Goal: Task Accomplishment & Management: Use online tool/utility

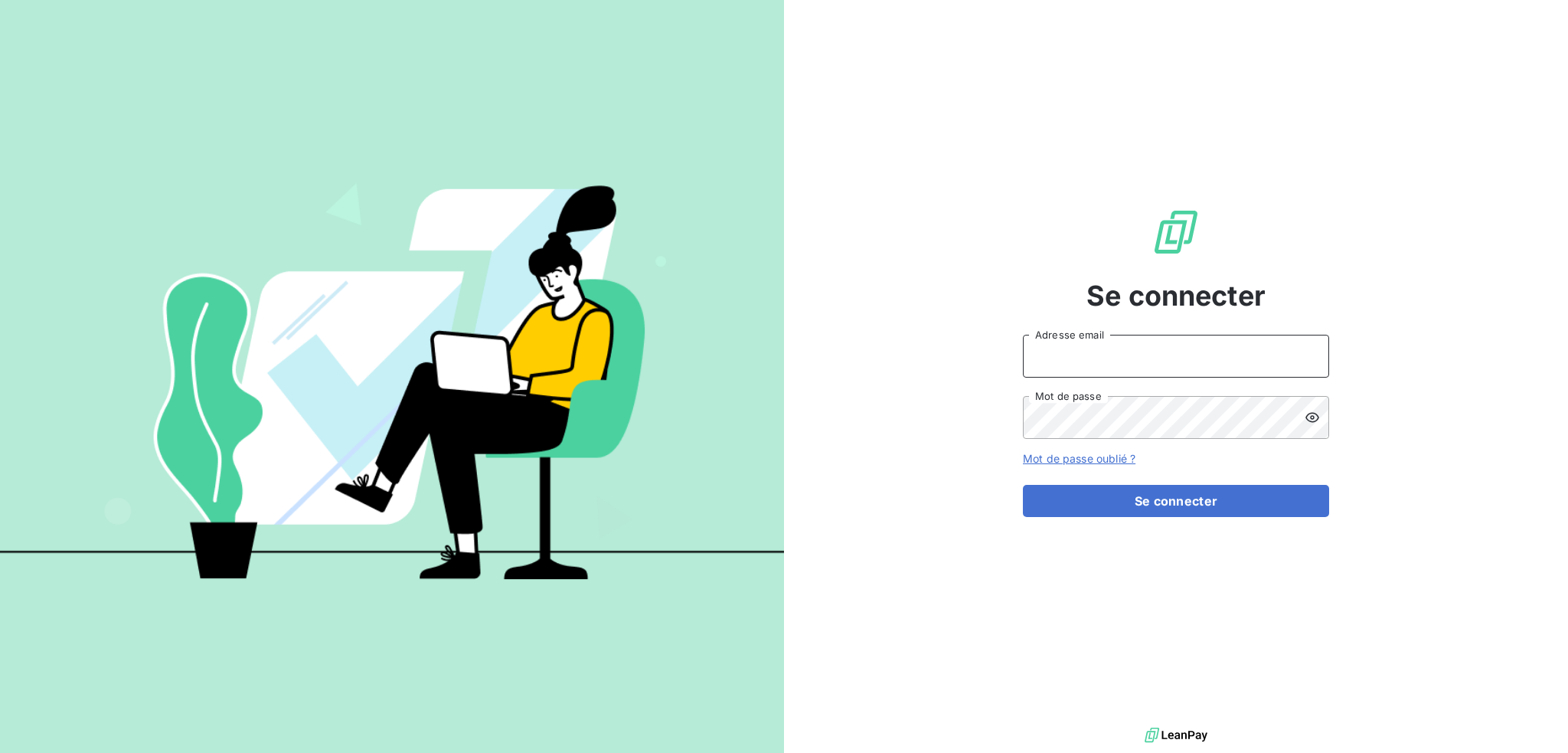
click at [1145, 361] on input "Adresse email" at bounding box center [1176, 356] width 306 height 43
type input "compta@login-informatique.com"
click at [1023, 485] on button "Se connecter" at bounding box center [1176, 501] width 306 height 32
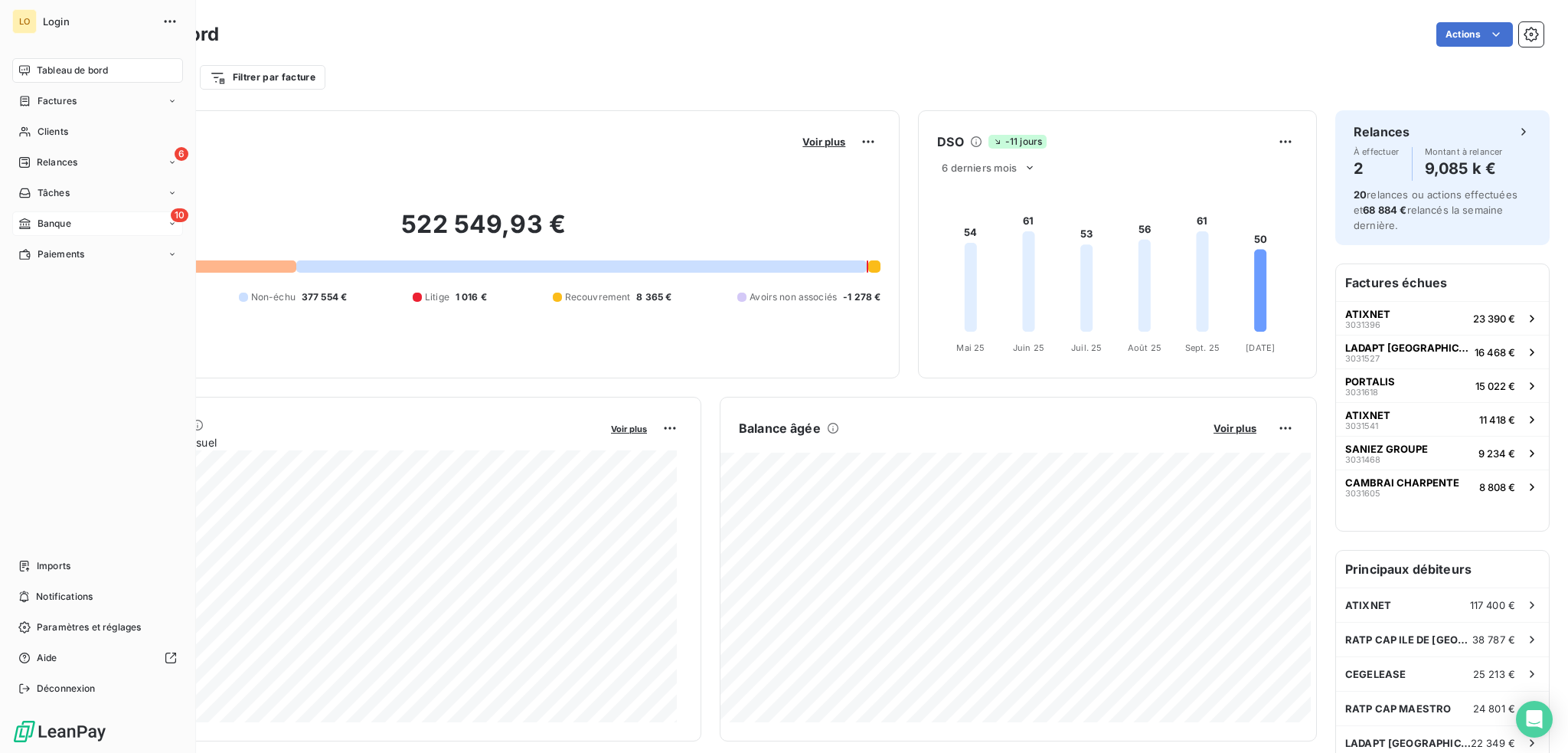
click at [52, 220] on span "Banque" at bounding box center [54, 224] width 34 height 14
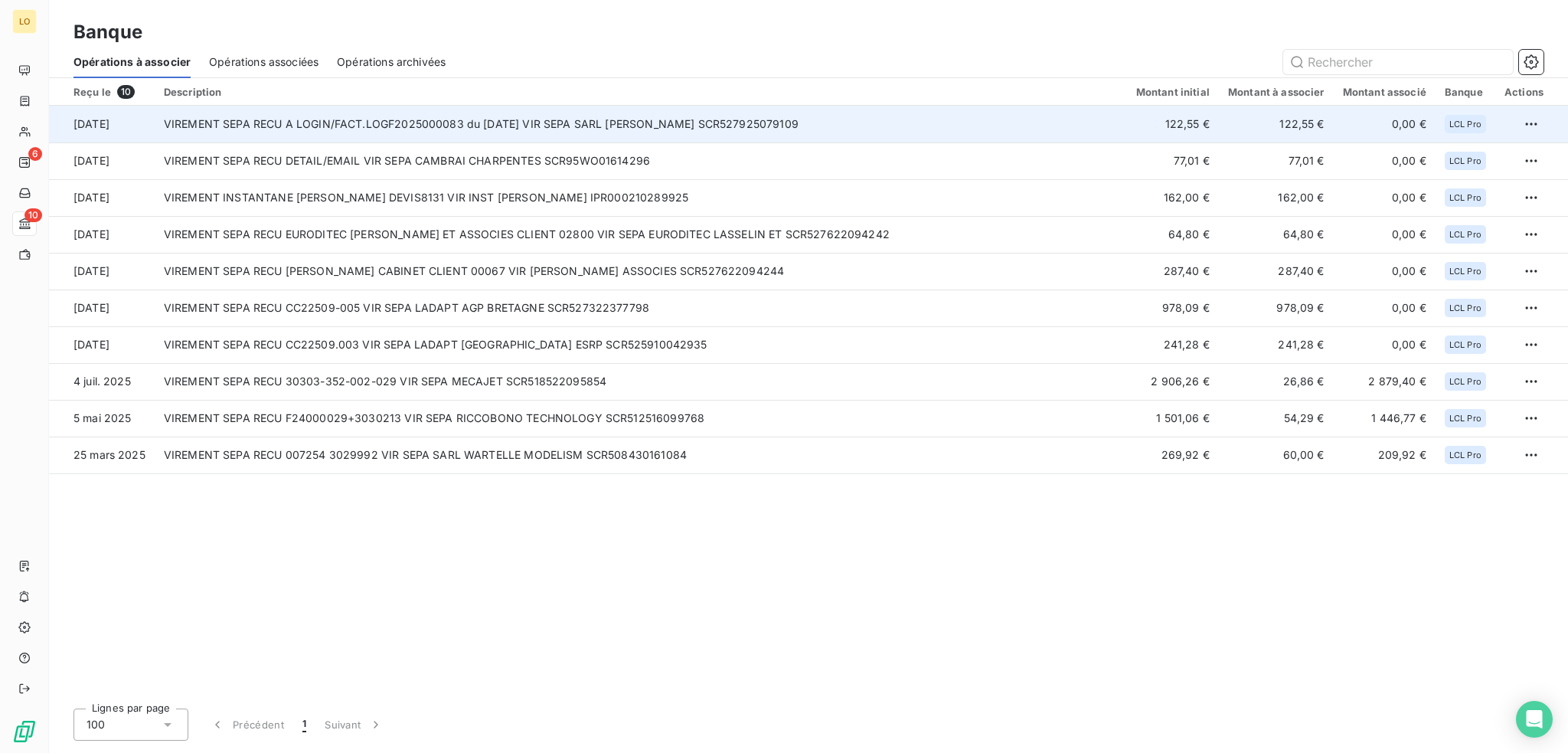
click at [878, 133] on td "VIREMENT SEPA RECU A LOGIN/FACT.LOGF2025000083 du [DATE] VIR SEPA SARL [PERSON_…" at bounding box center [640, 123] width 972 height 36
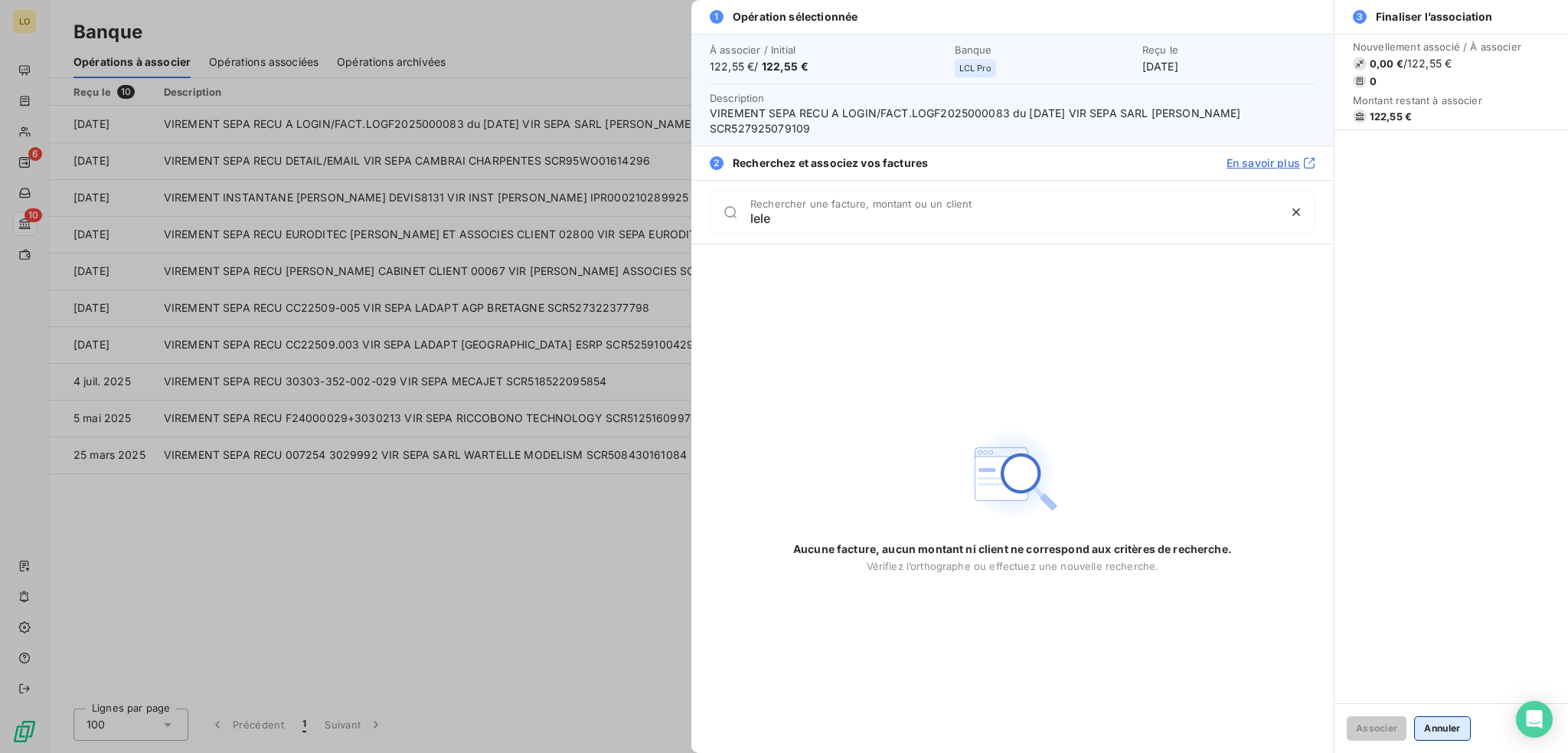
type input "lele"
click at [1437, 724] on button "Annuler" at bounding box center [1442, 728] width 56 height 25
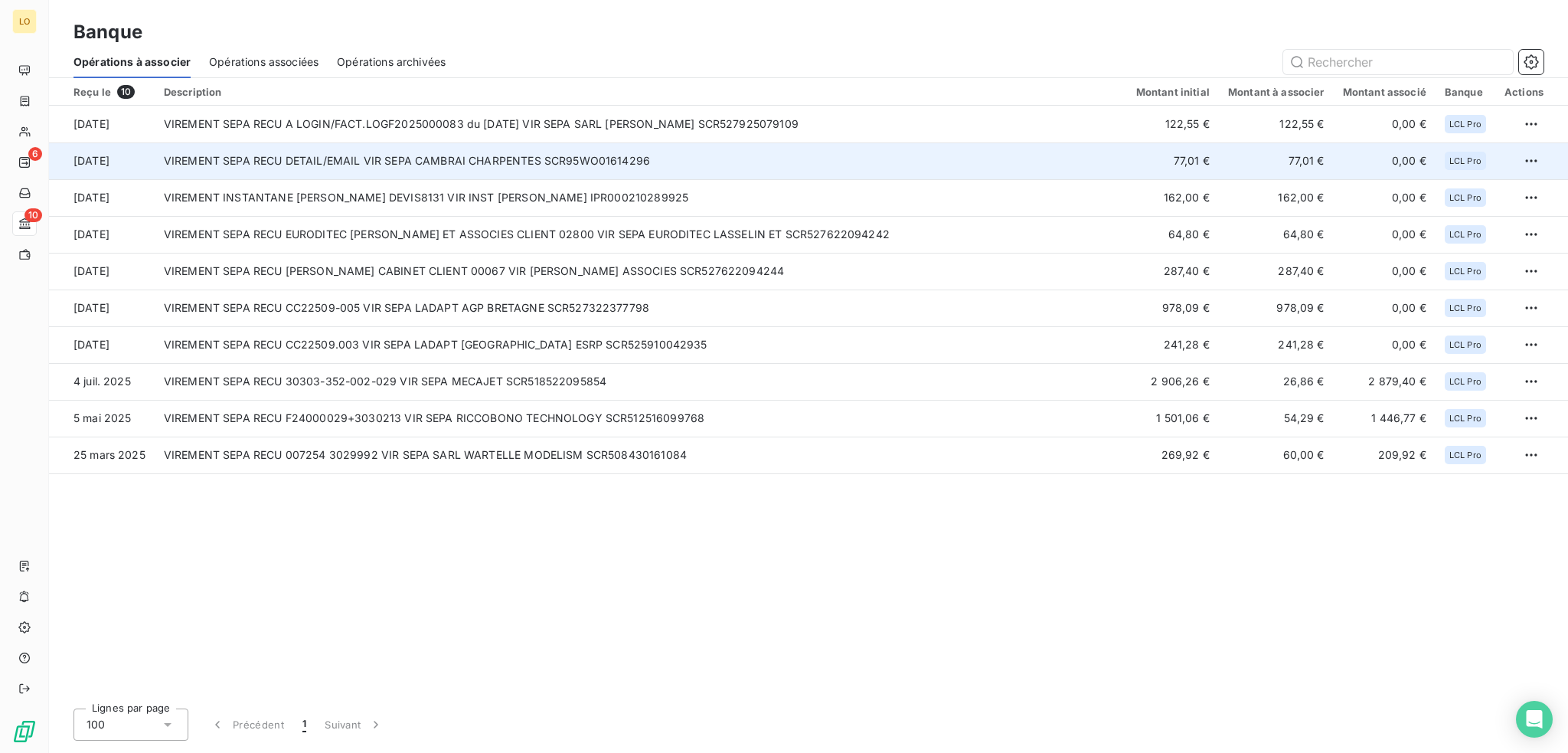
click at [584, 166] on td "VIREMENT SEPA RECU DETAIL/EMAIL VIR SEPA CAMBRAI CHARPENTES SCR95WO01614296" at bounding box center [640, 160] width 972 height 36
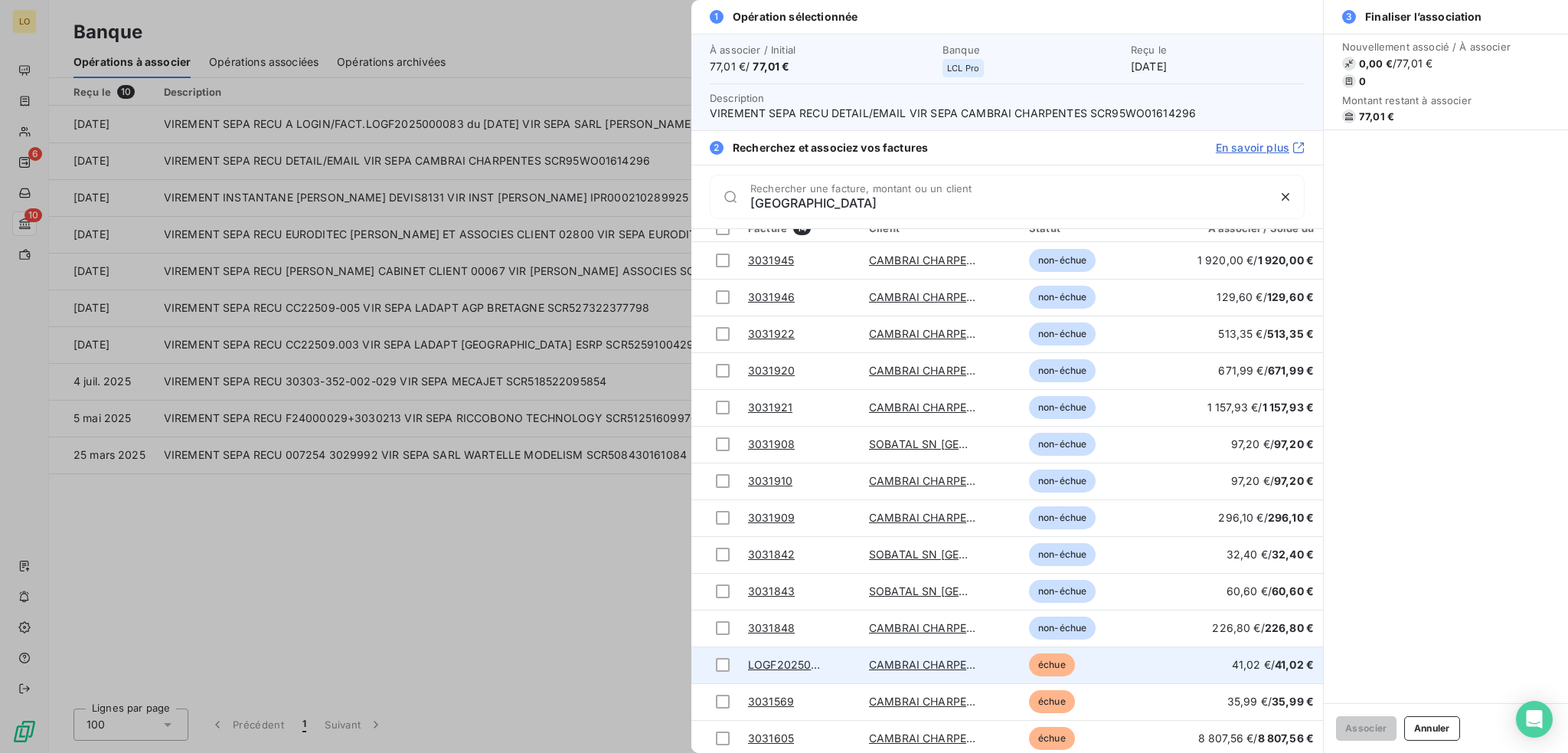
scroll to position [18, 0]
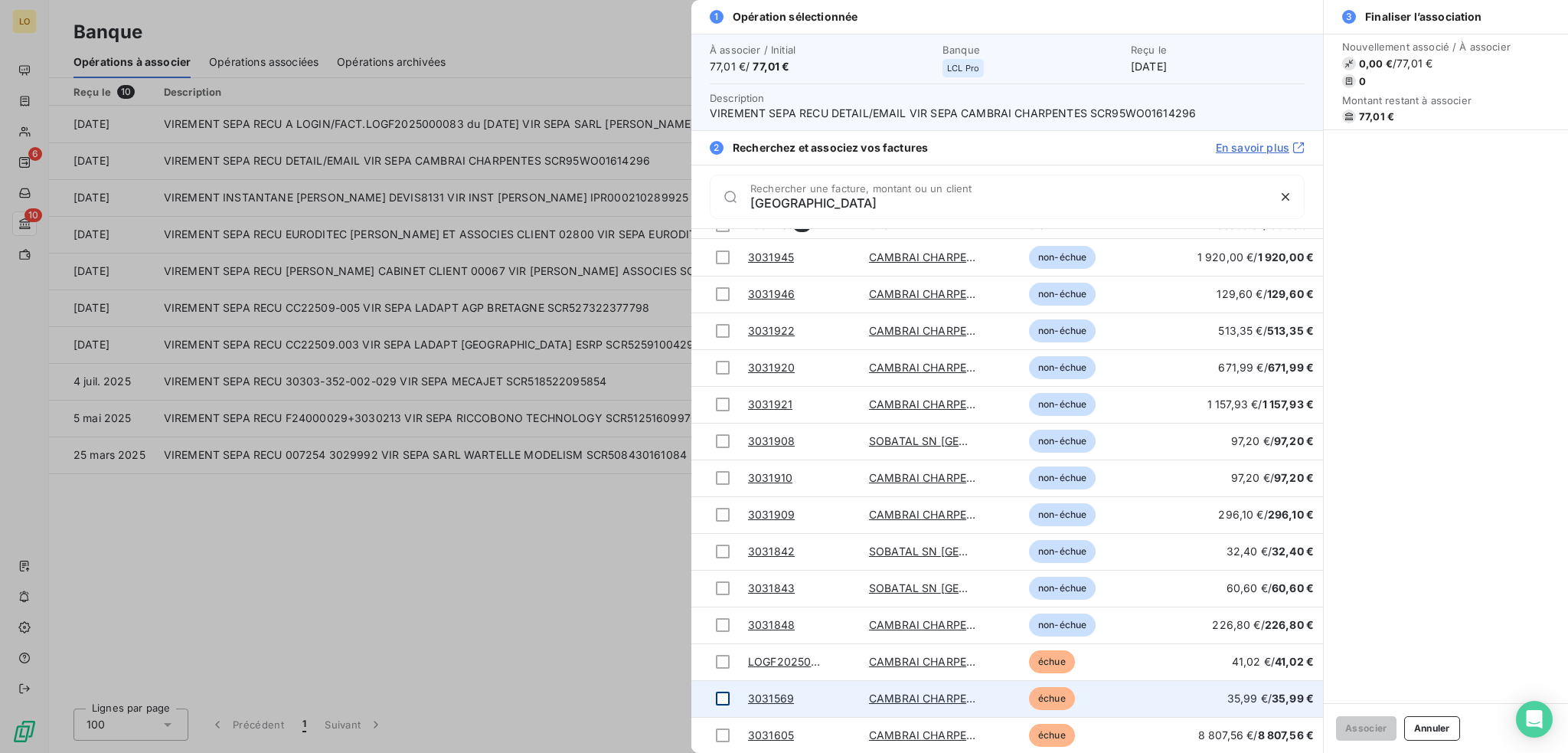
type input "cambrai"
click at [717, 696] on div at bounding box center [723, 699] width 14 height 14
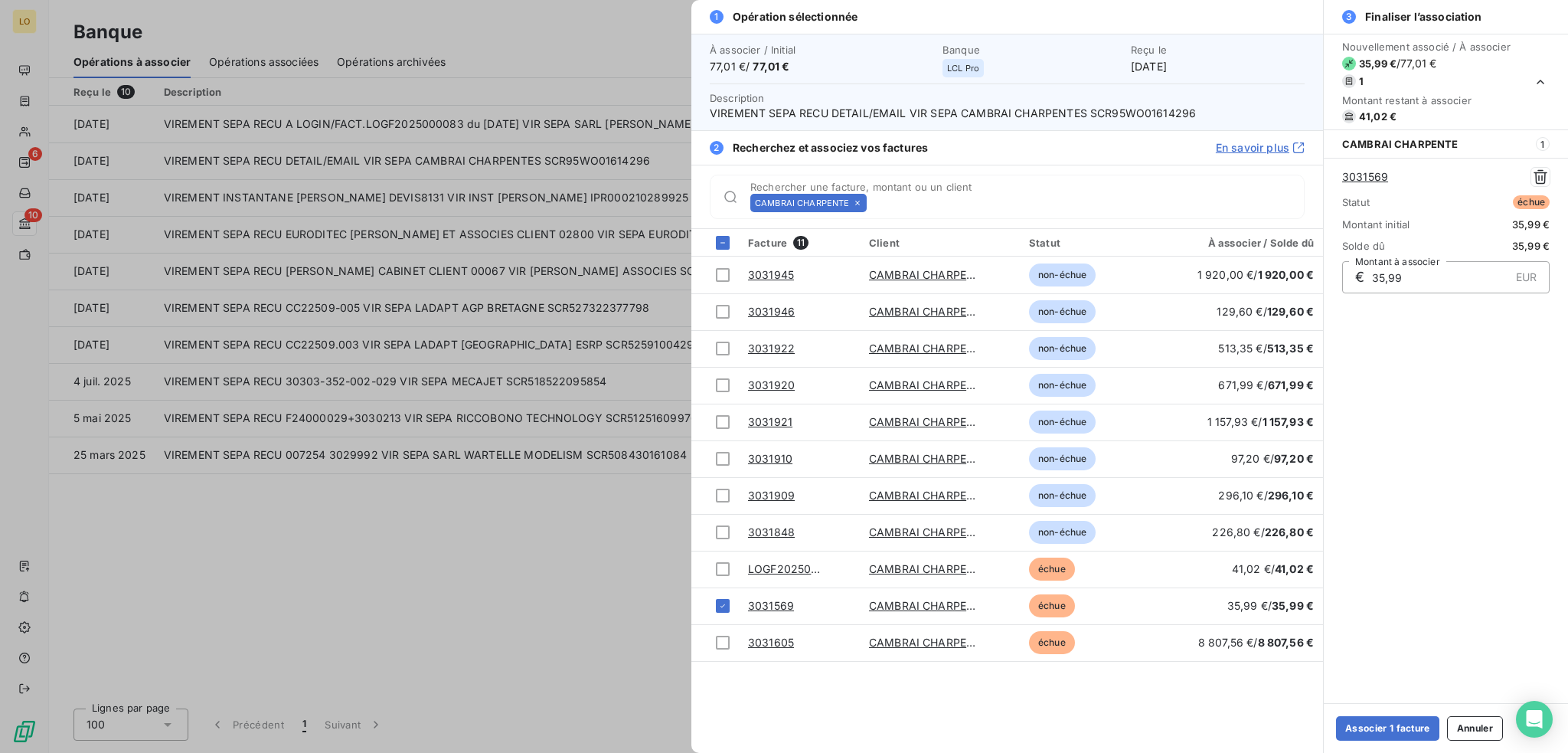
scroll to position [0, 0]
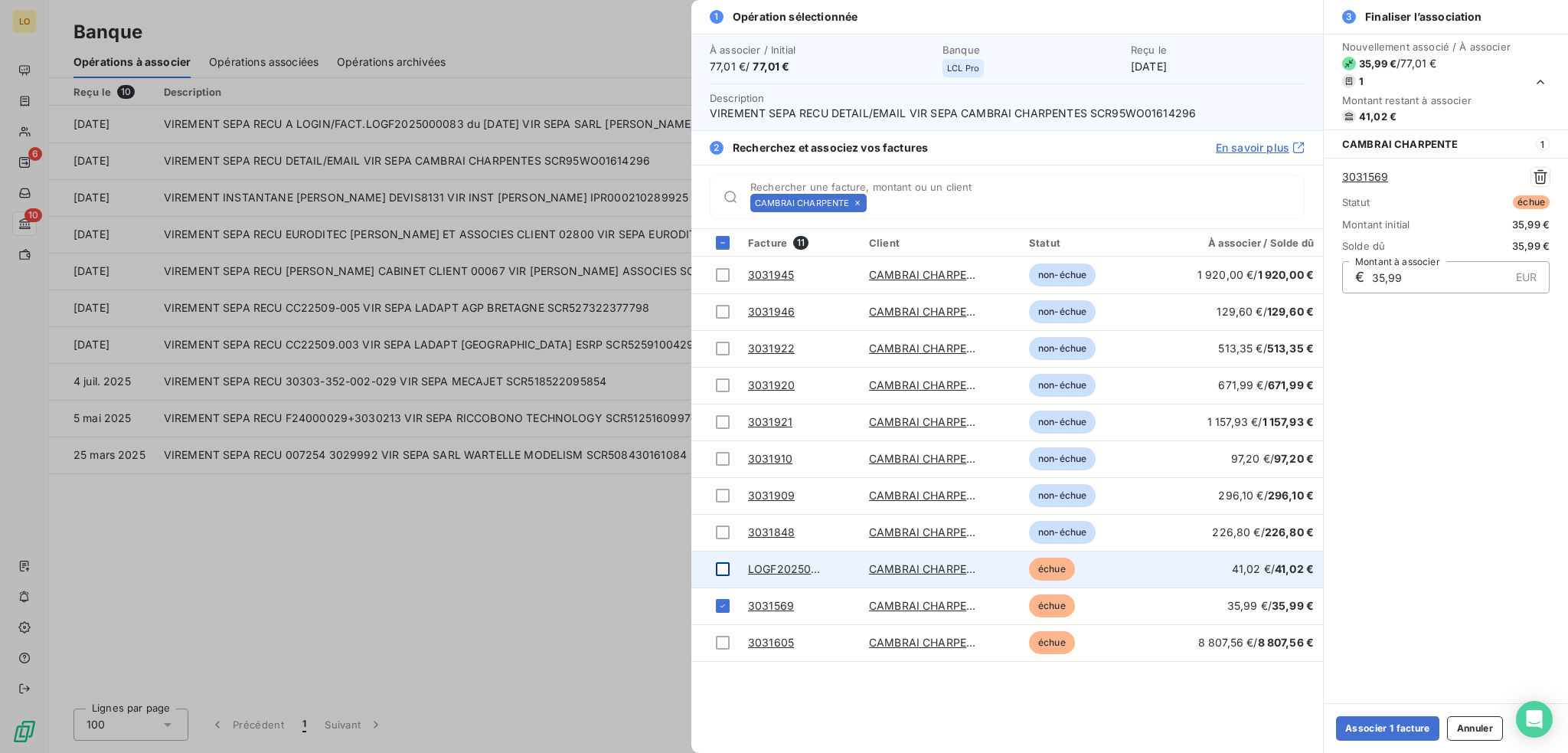
click at [723, 564] on div at bounding box center [723, 569] width 14 height 14
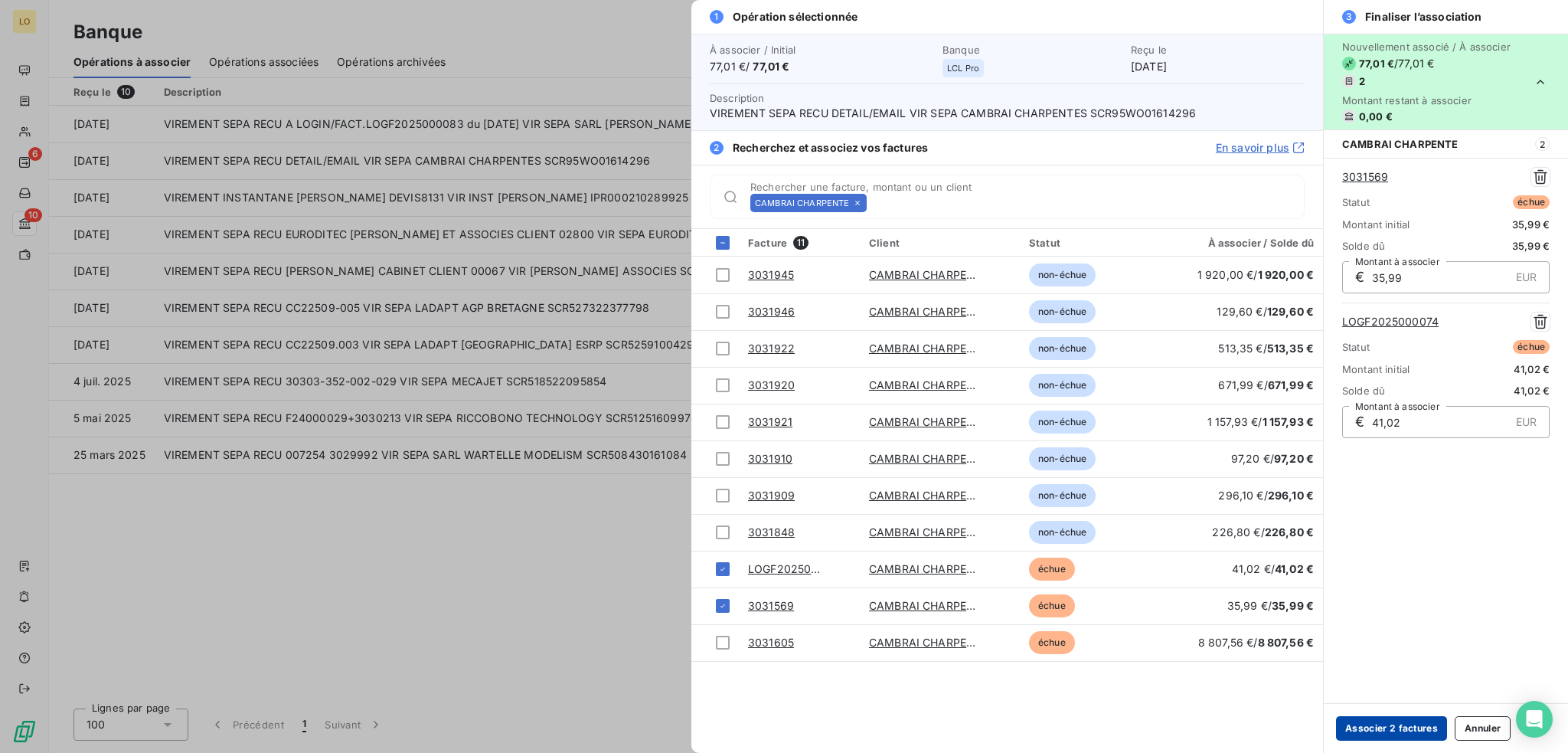
click at [1394, 722] on button "Associer 2 factures" at bounding box center [1391, 728] width 111 height 25
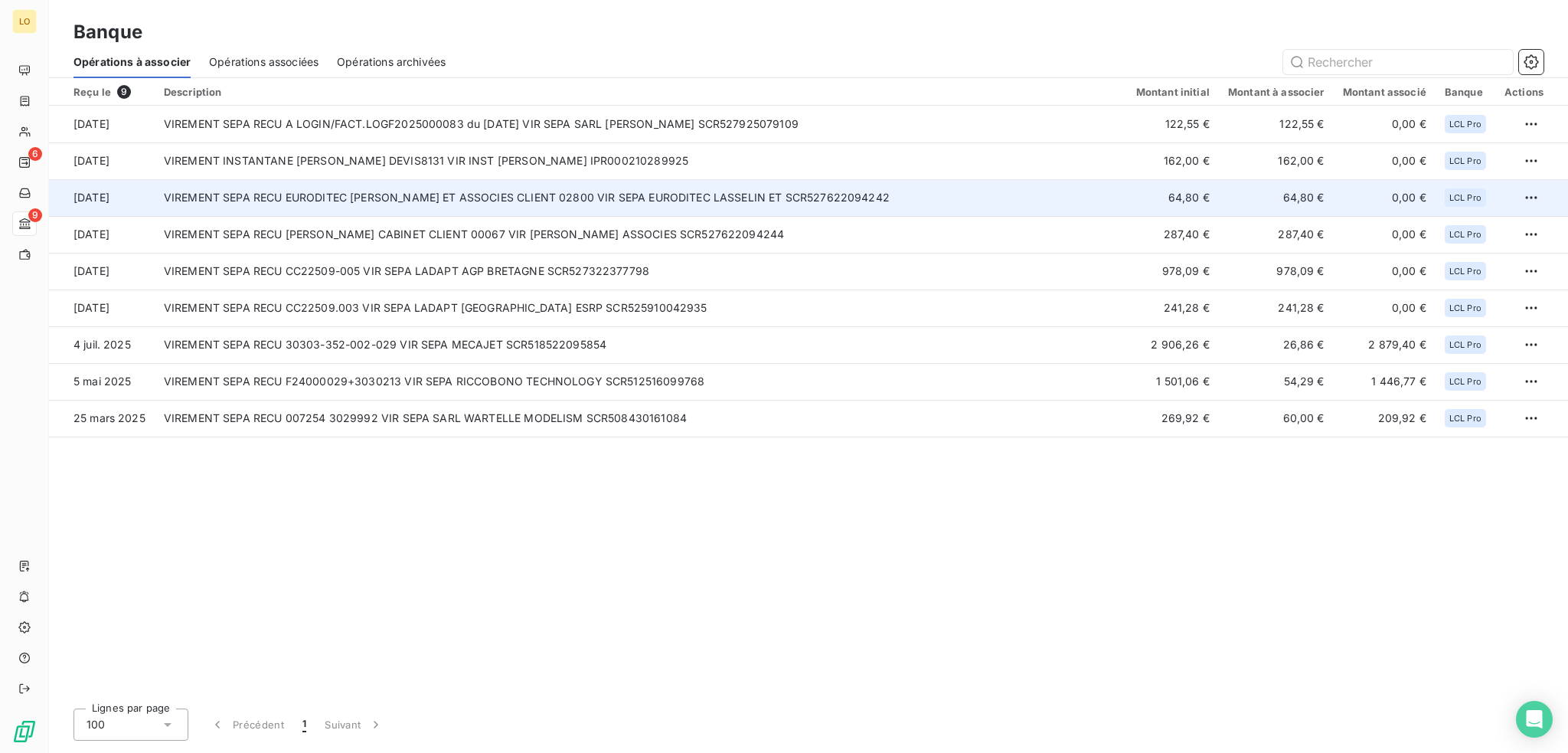
click at [773, 203] on td "VIREMENT SEPA RECU EURODITEC LASSELIN ET ASSOCIES CLIENT 02800 VIR SEPA EURODIT…" at bounding box center [640, 197] width 972 height 36
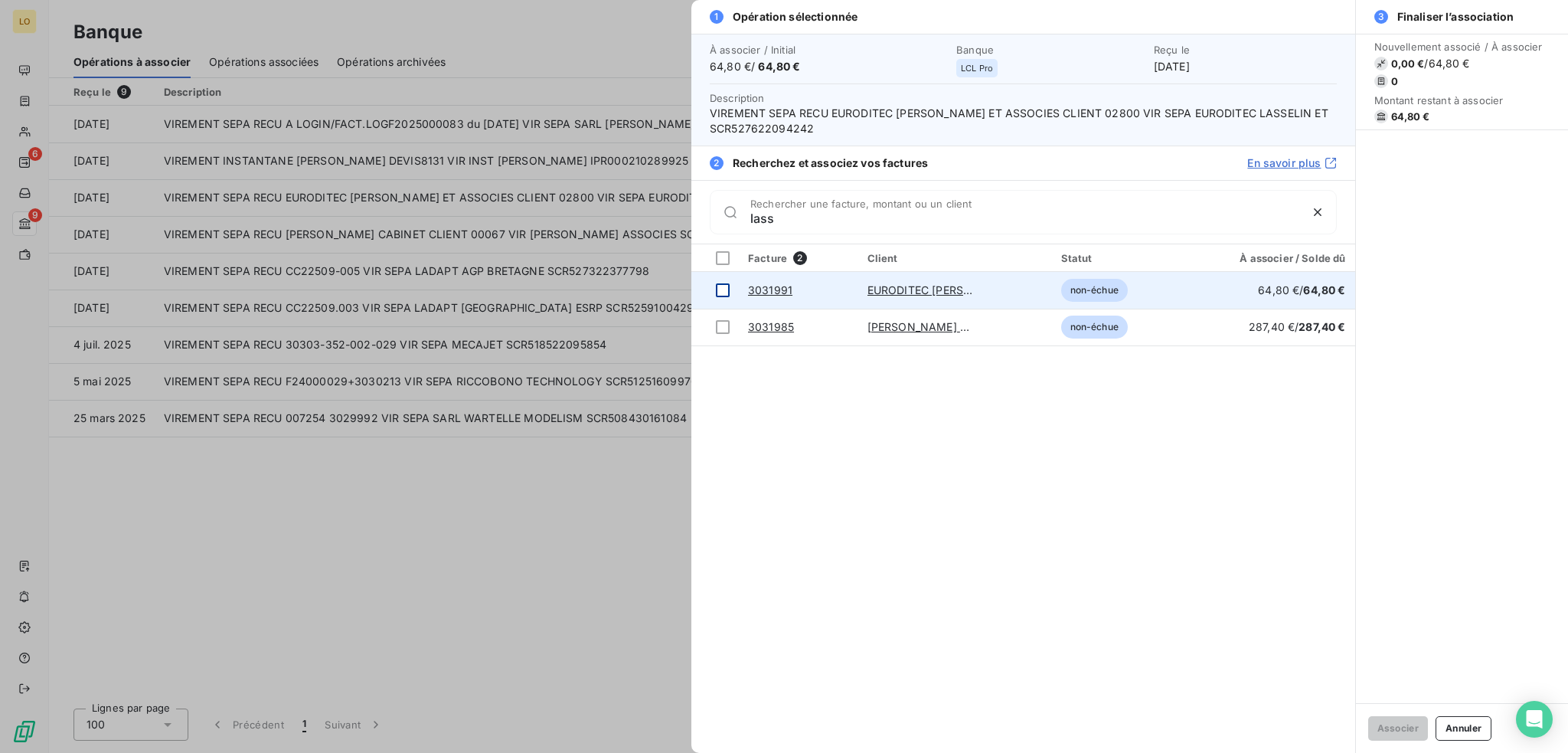
type input "lass"
click at [719, 283] on div at bounding box center [723, 290] width 14 height 14
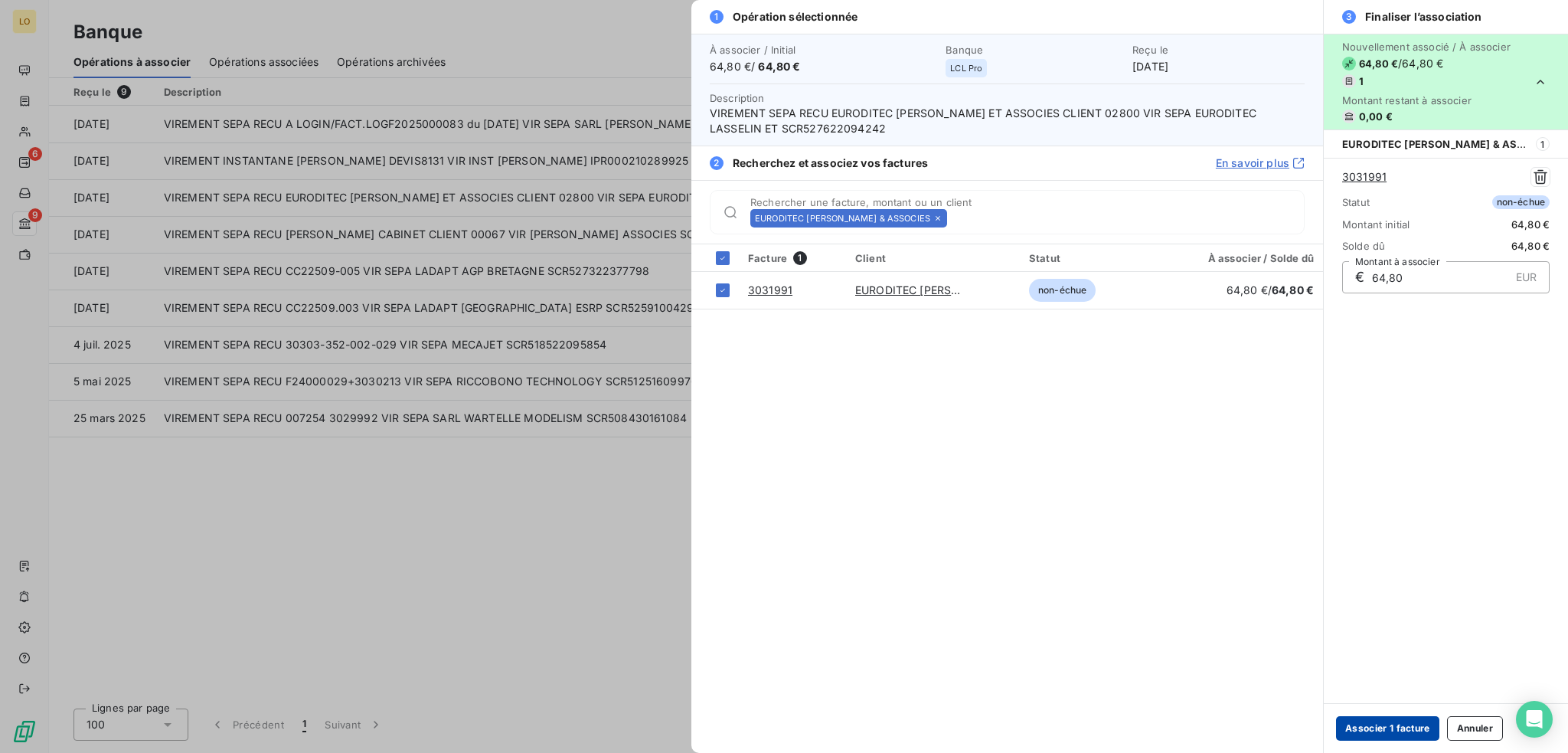
click at [1378, 728] on button "Associer 1 facture" at bounding box center [1388, 728] width 103 height 25
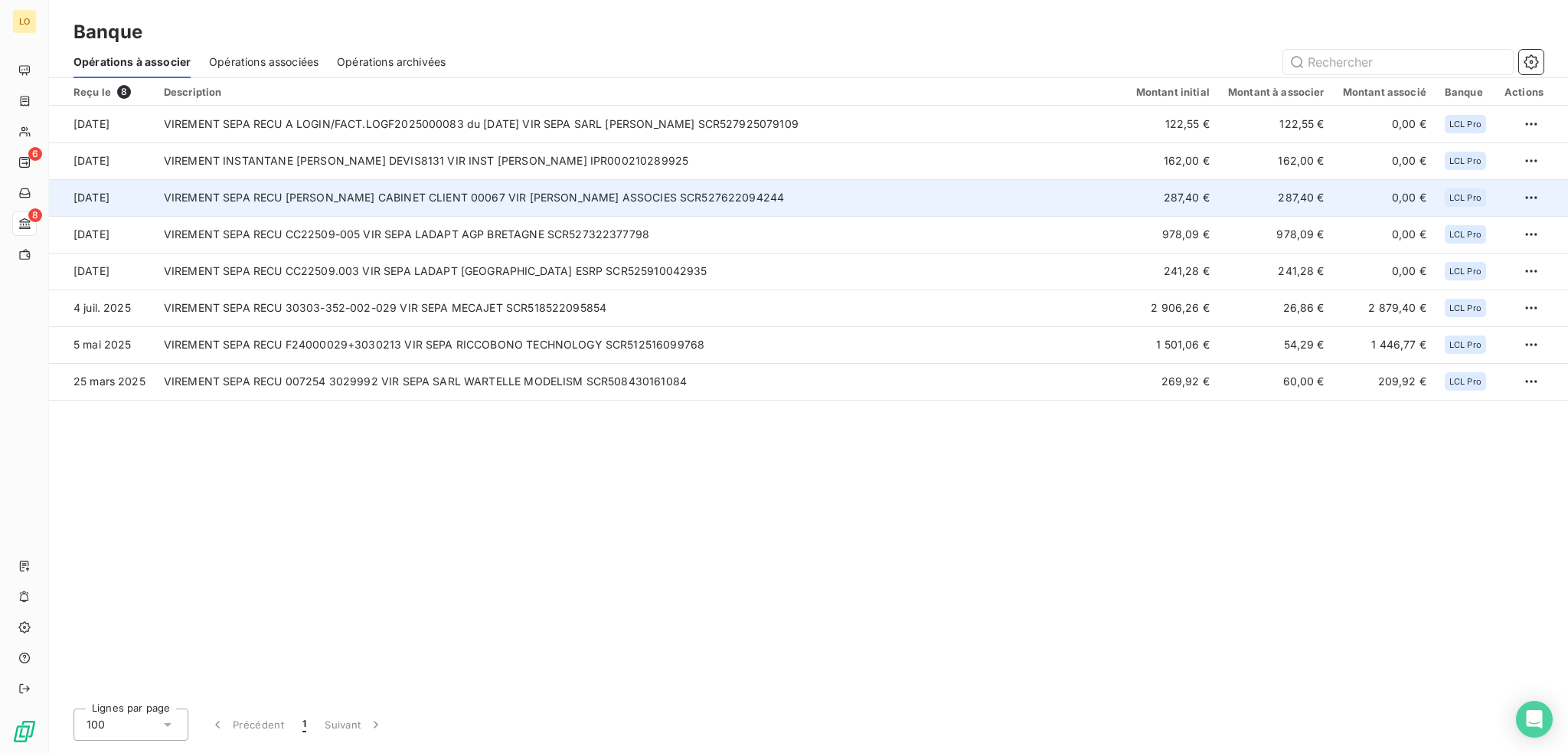
click at [624, 188] on td "VIREMENT SEPA RECU [PERSON_NAME] CABINET CLIENT 00067 VIR [PERSON_NAME] ASSOCIE…" at bounding box center [640, 197] width 972 height 36
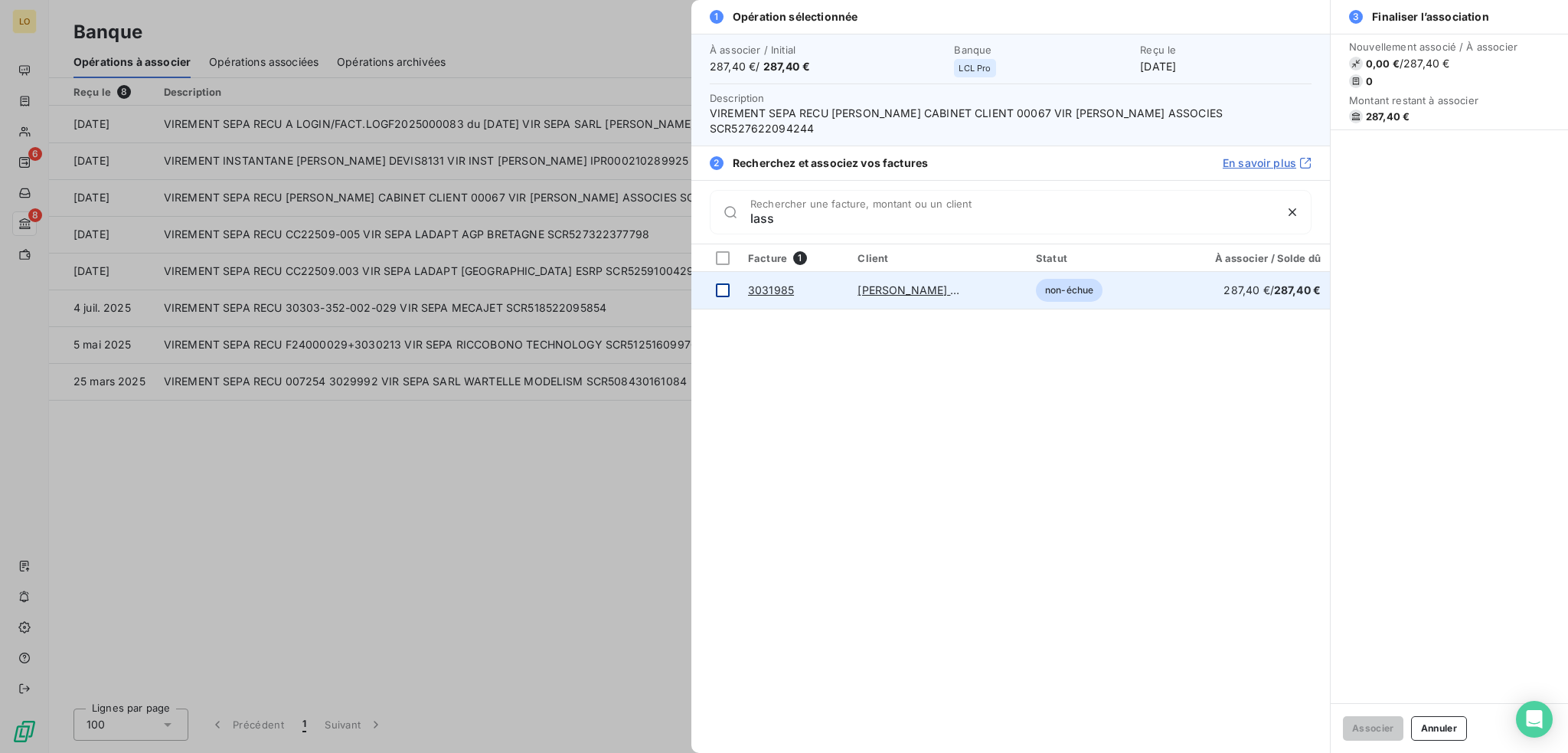
type input "lass"
click at [723, 283] on div at bounding box center [723, 290] width 14 height 14
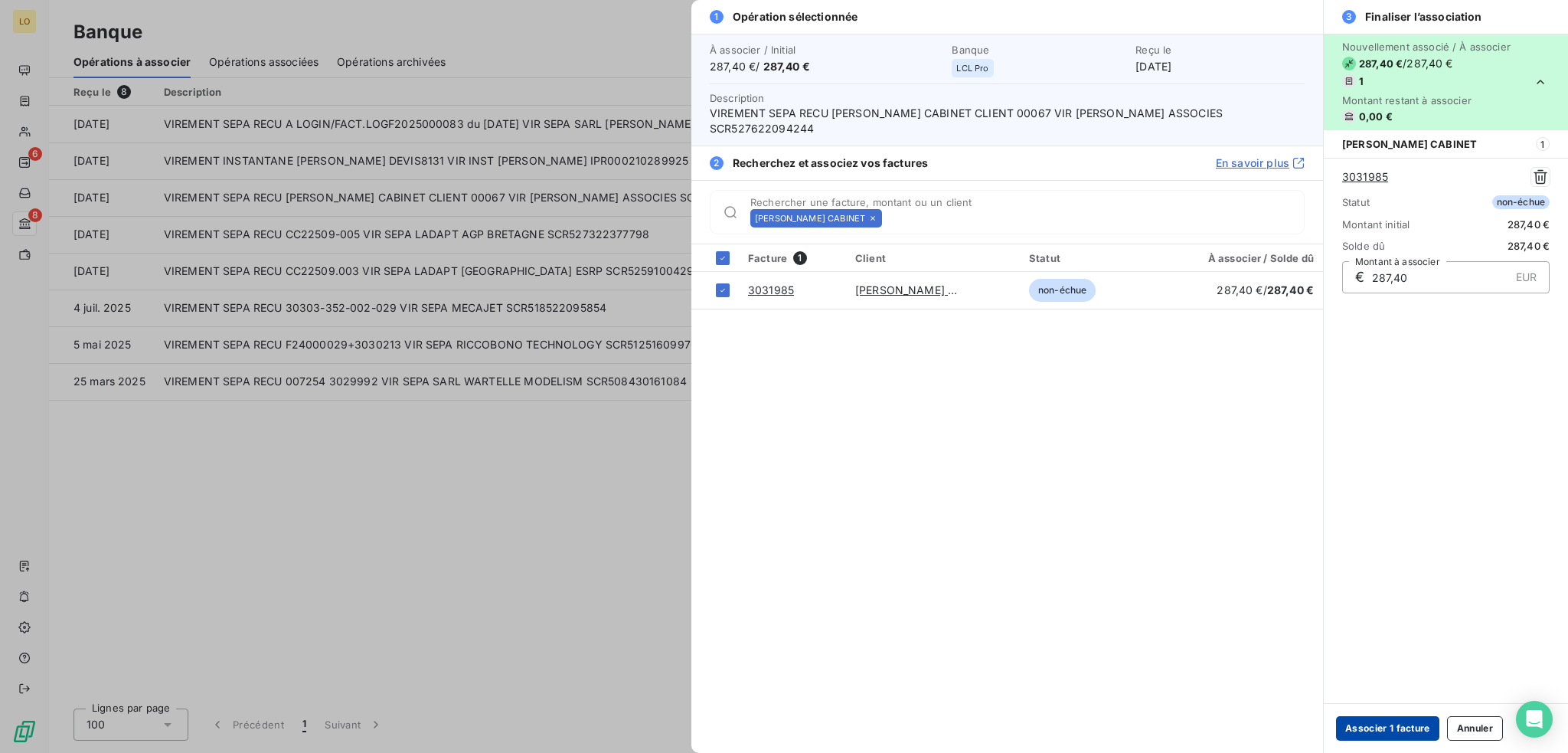
click at [1375, 728] on button "Associer 1 facture" at bounding box center [1388, 728] width 103 height 25
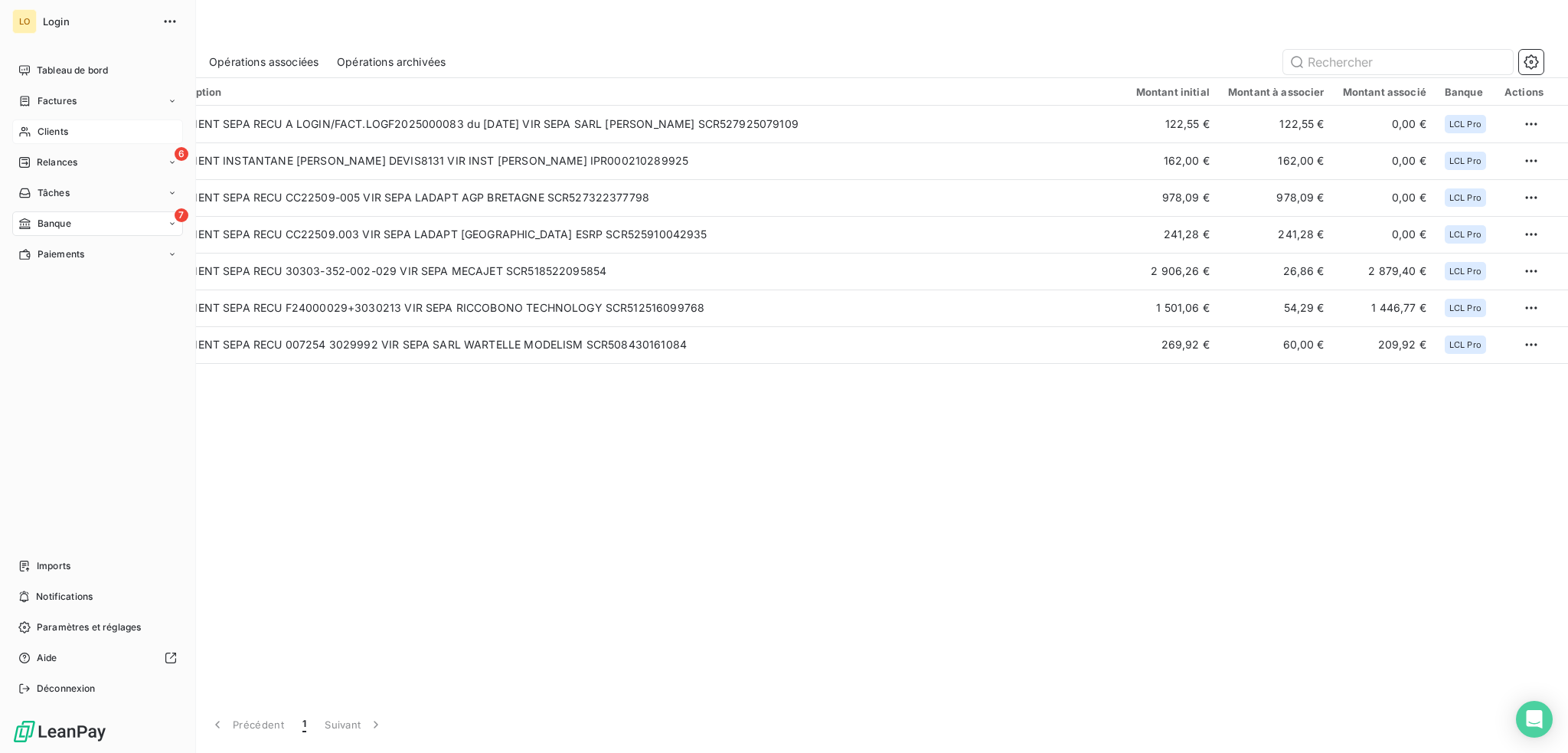
click at [51, 127] on span "Clients" at bounding box center [52, 132] width 30 height 14
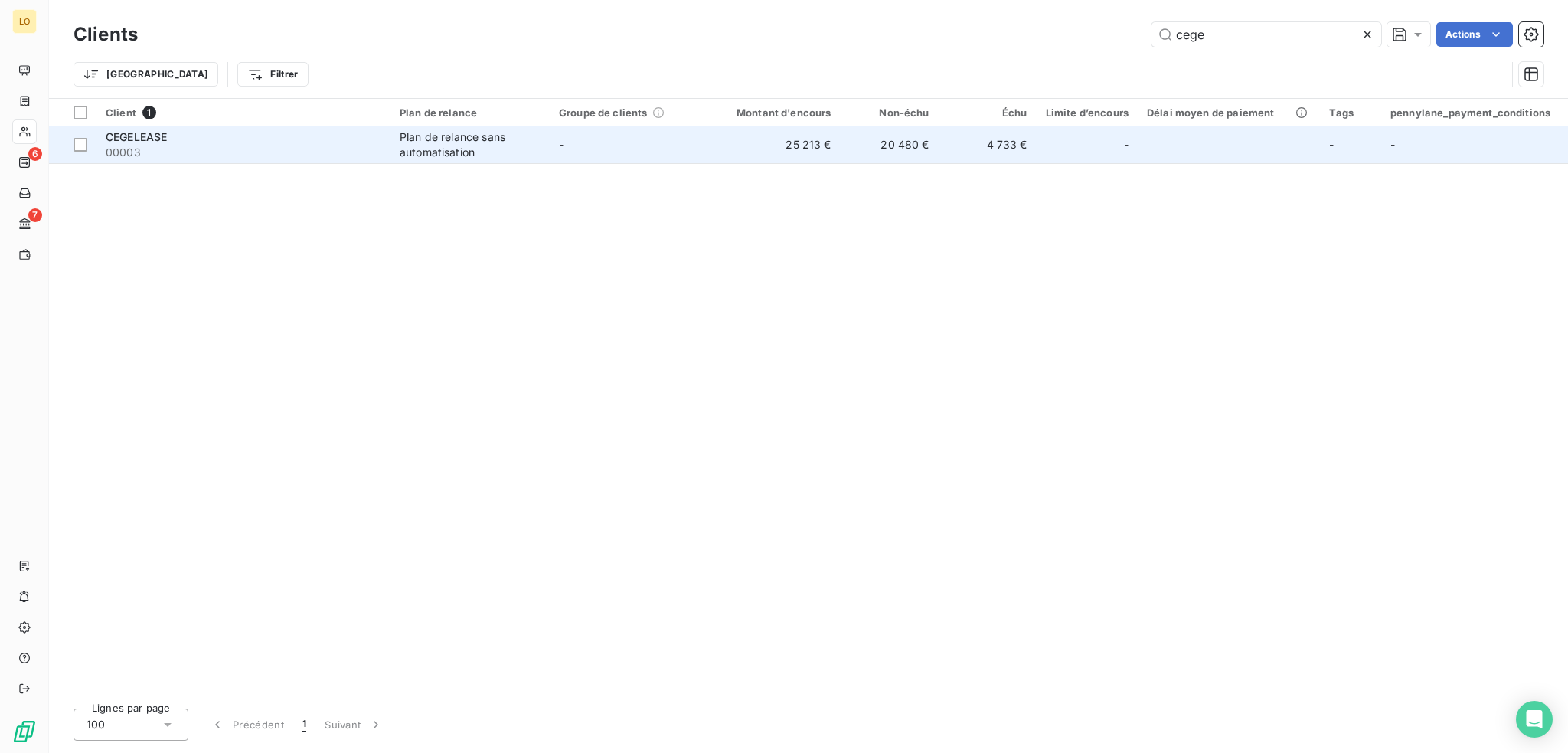
type input "cege"
click at [352, 149] on span "00003" at bounding box center [243, 152] width 275 height 15
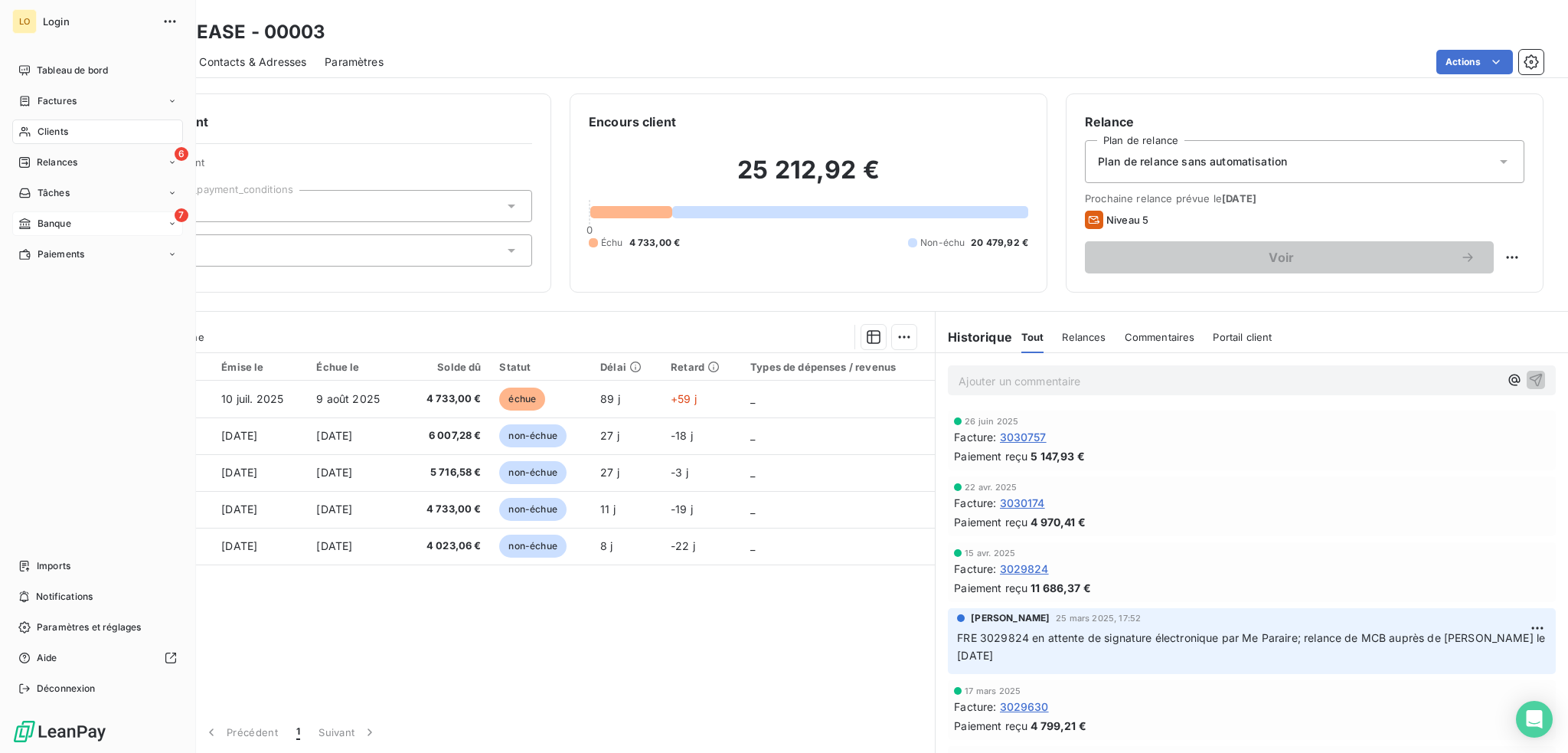
click at [63, 221] on span "Banque" at bounding box center [54, 224] width 34 height 14
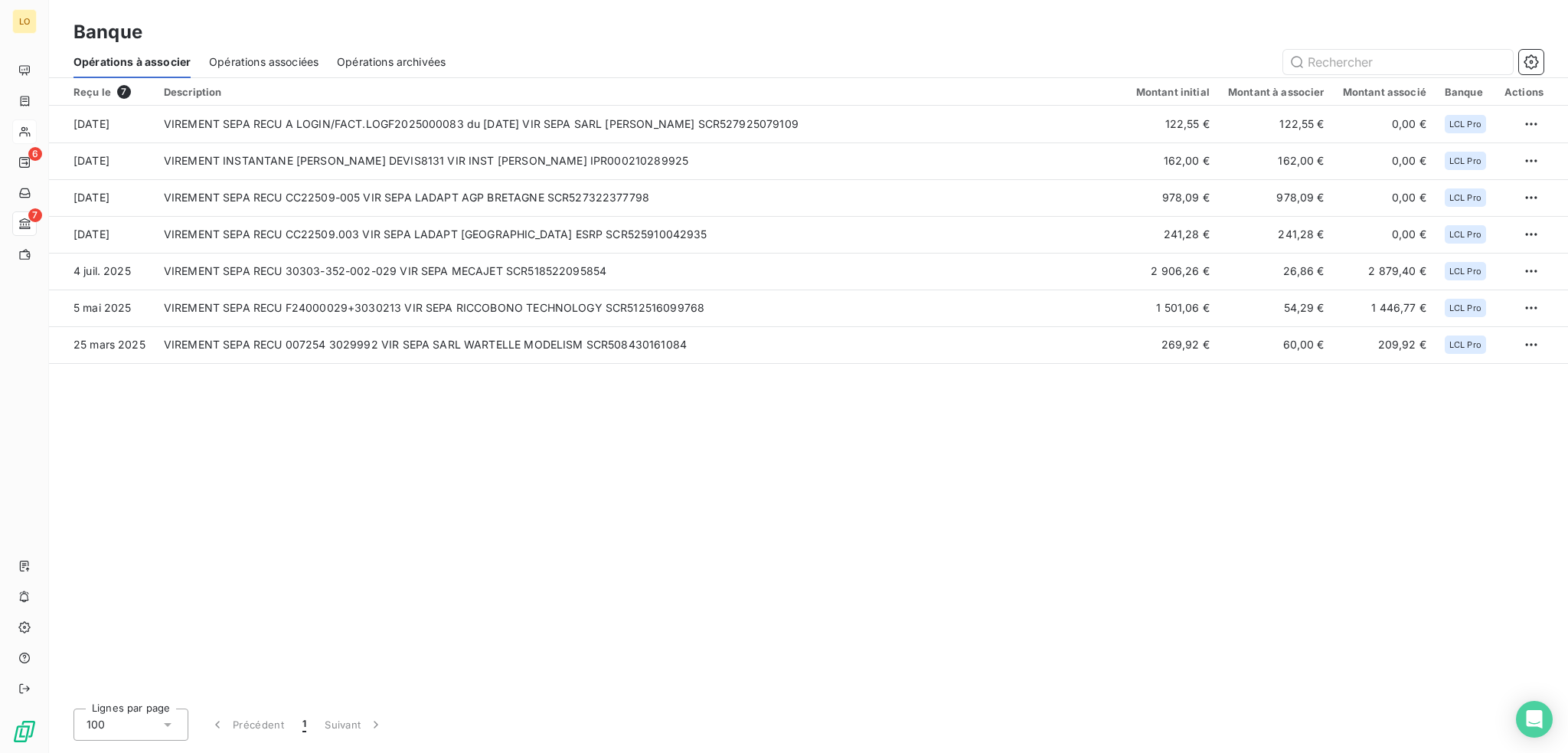
click at [286, 58] on span "Opérations associées" at bounding box center [263, 61] width 109 height 15
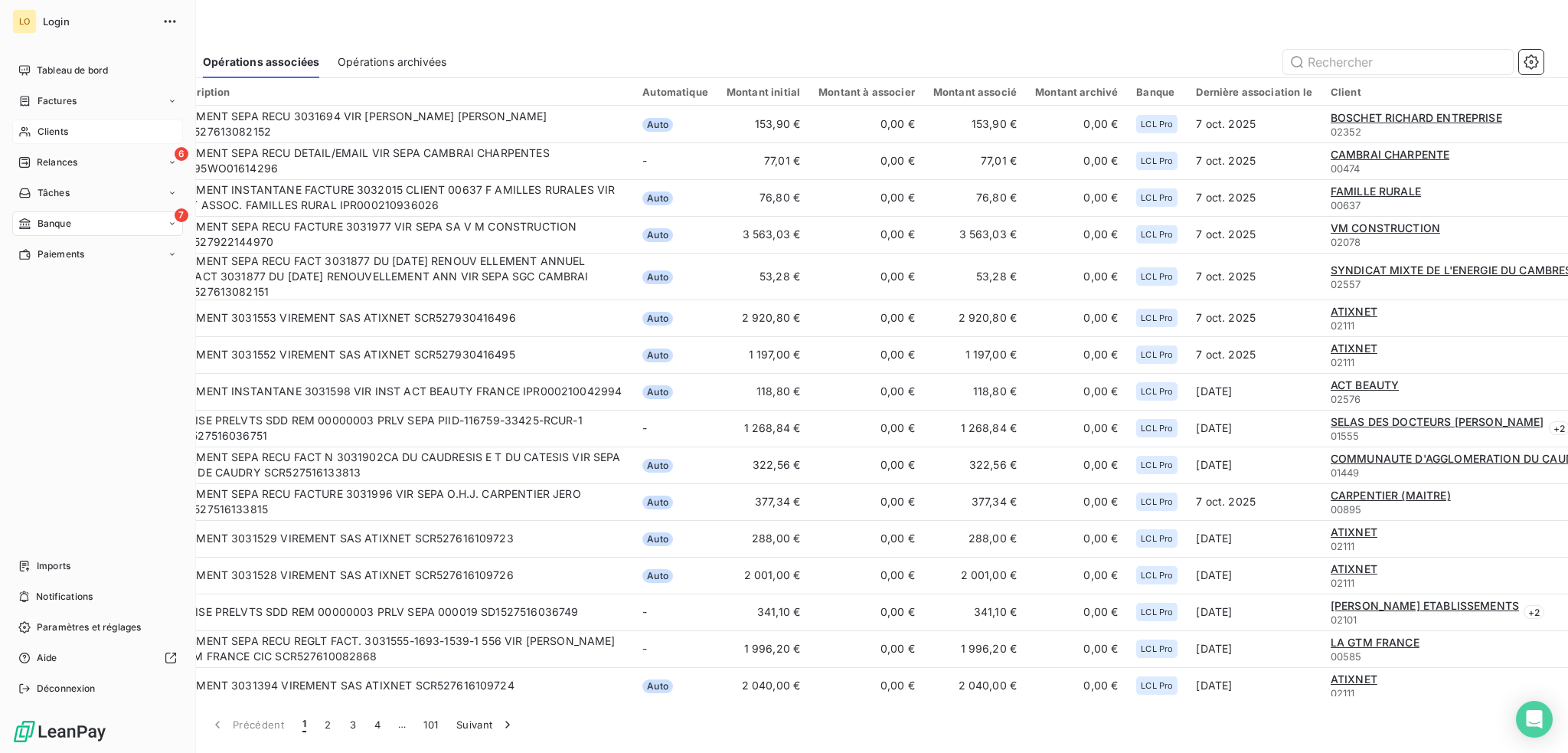
click at [44, 131] on span "Clients" at bounding box center [52, 132] width 30 height 14
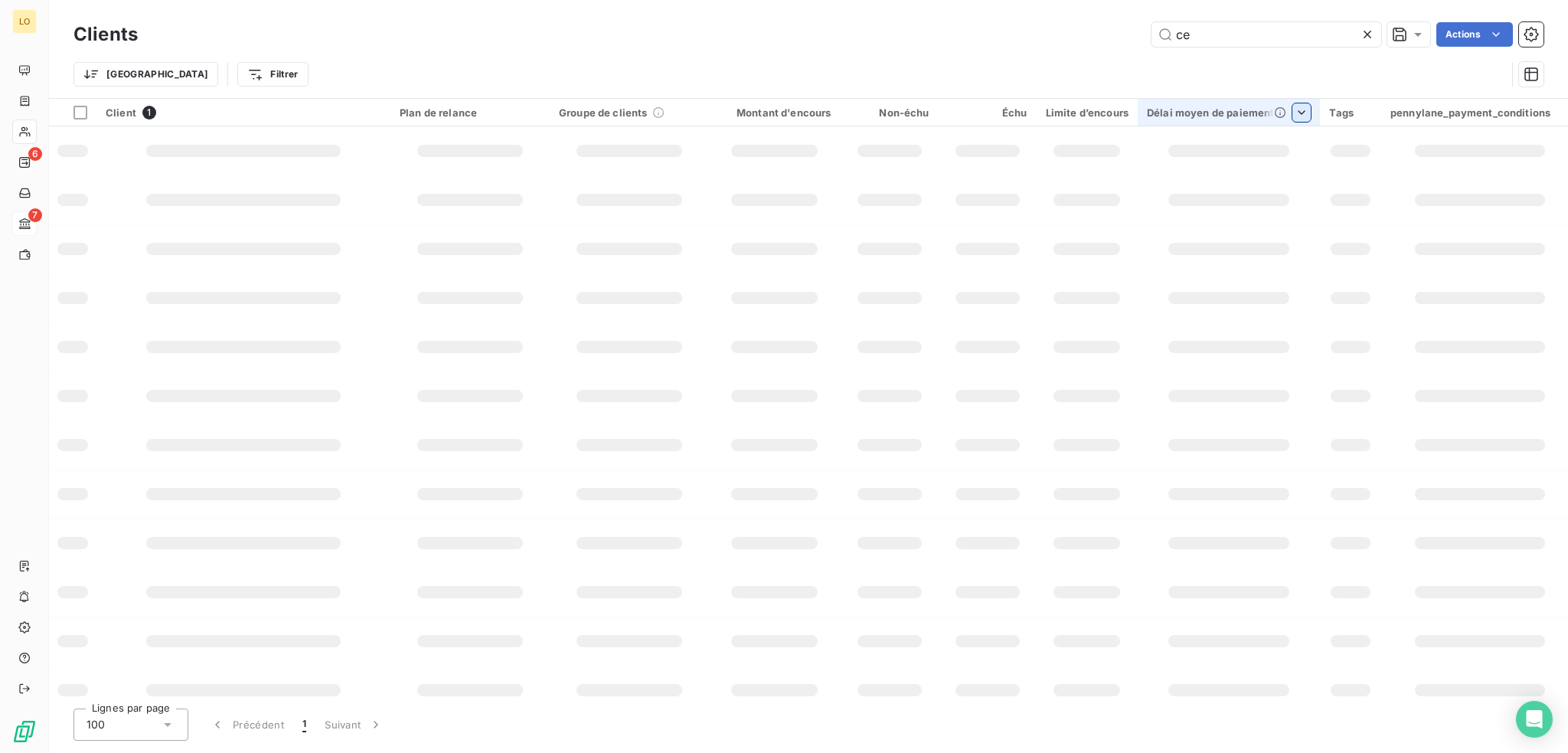
type input "c"
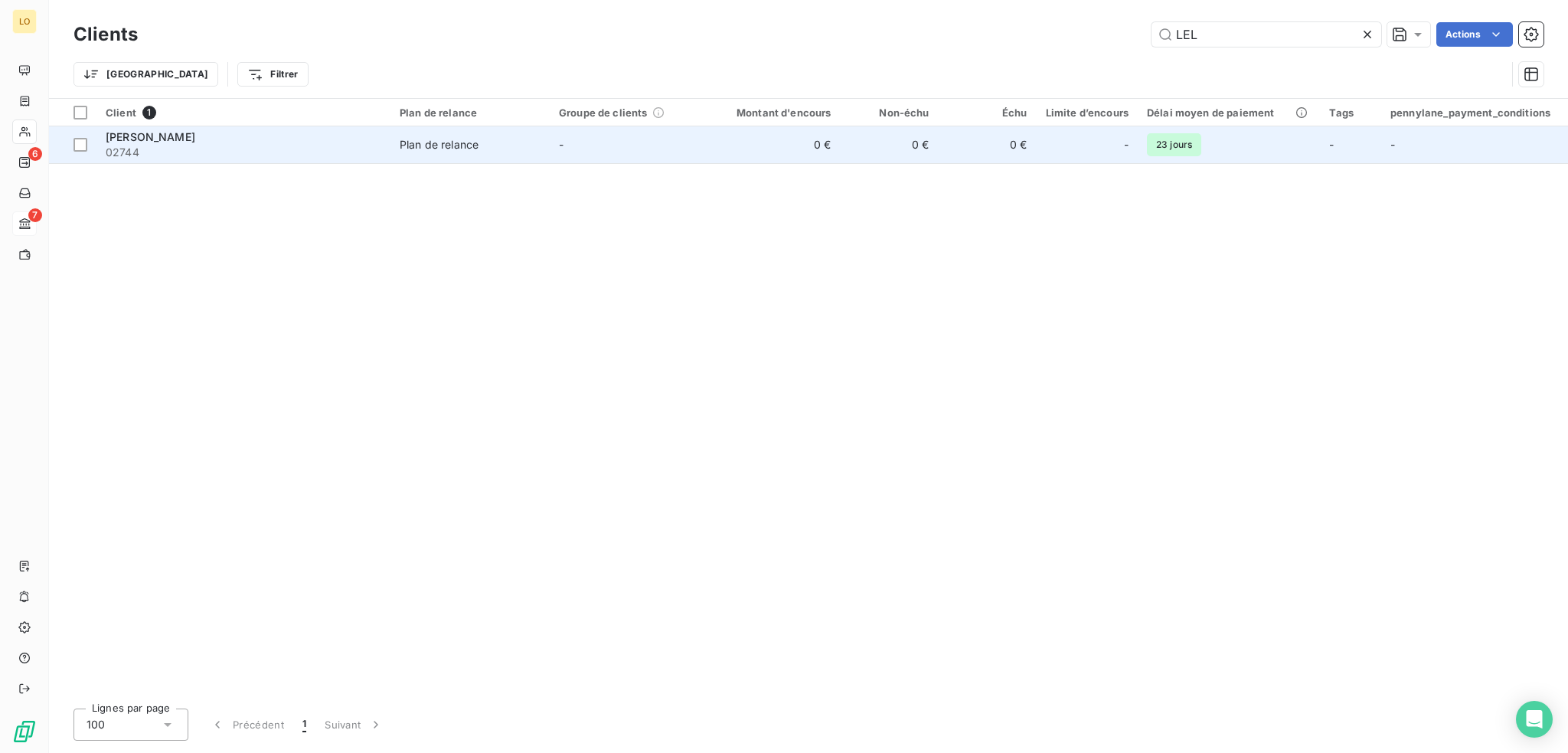
type input "LEL"
click at [308, 145] on span "02744" at bounding box center [243, 152] width 275 height 15
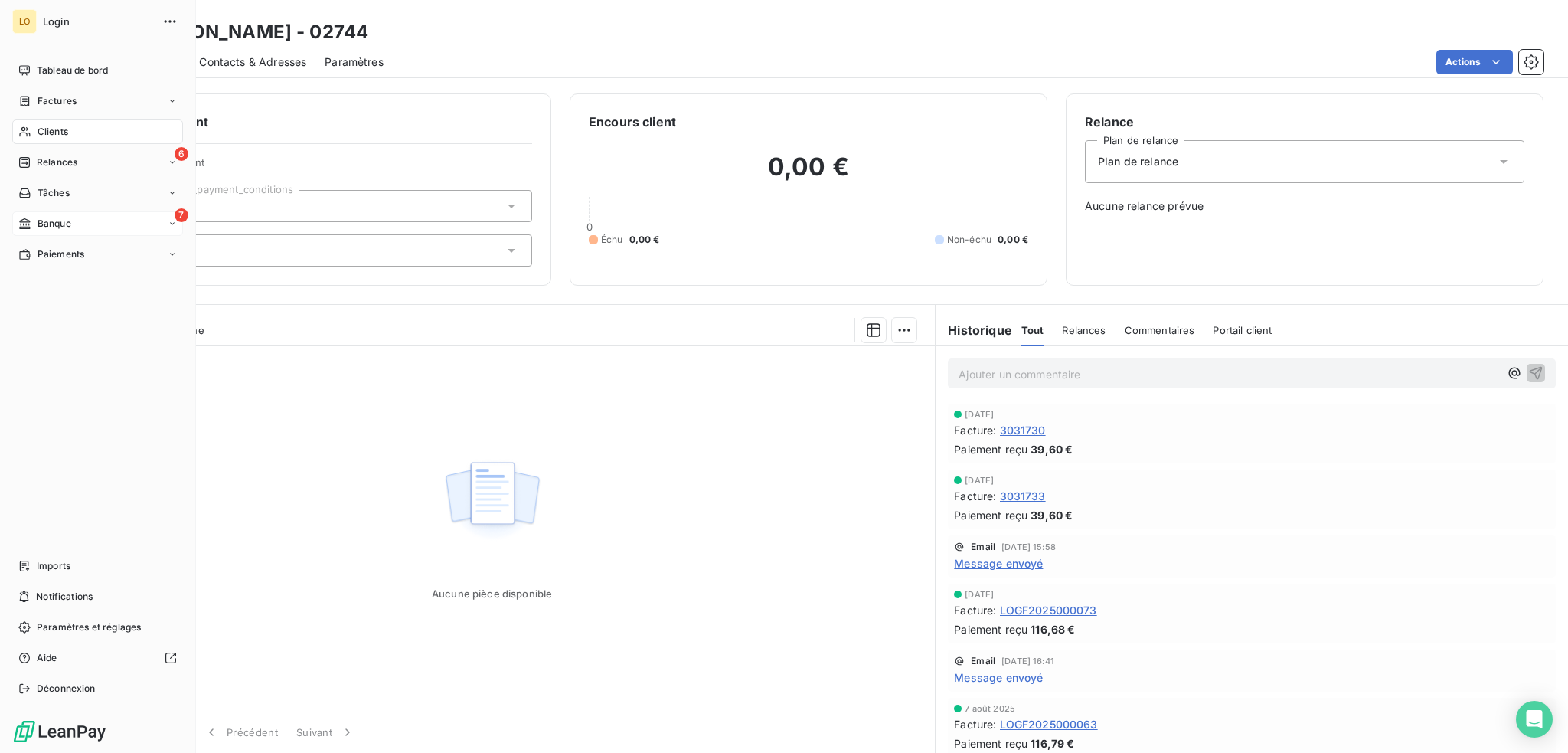
click at [65, 222] on span "Banque" at bounding box center [54, 224] width 34 height 14
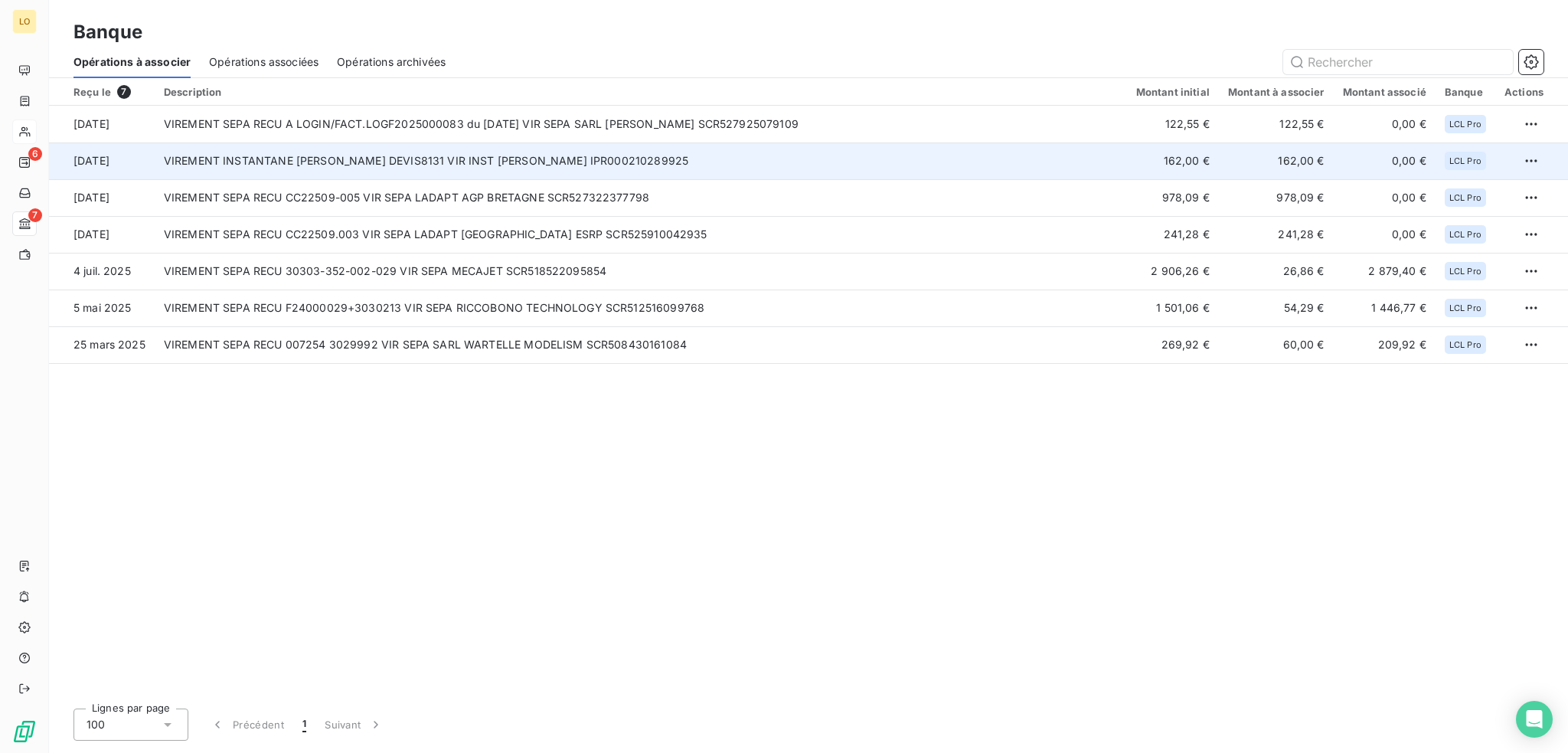
click at [909, 154] on td "VIREMENT INSTANTANE [PERSON_NAME] DEVIS8131 VIR INST [PERSON_NAME] IPR000210289…" at bounding box center [640, 160] width 972 height 36
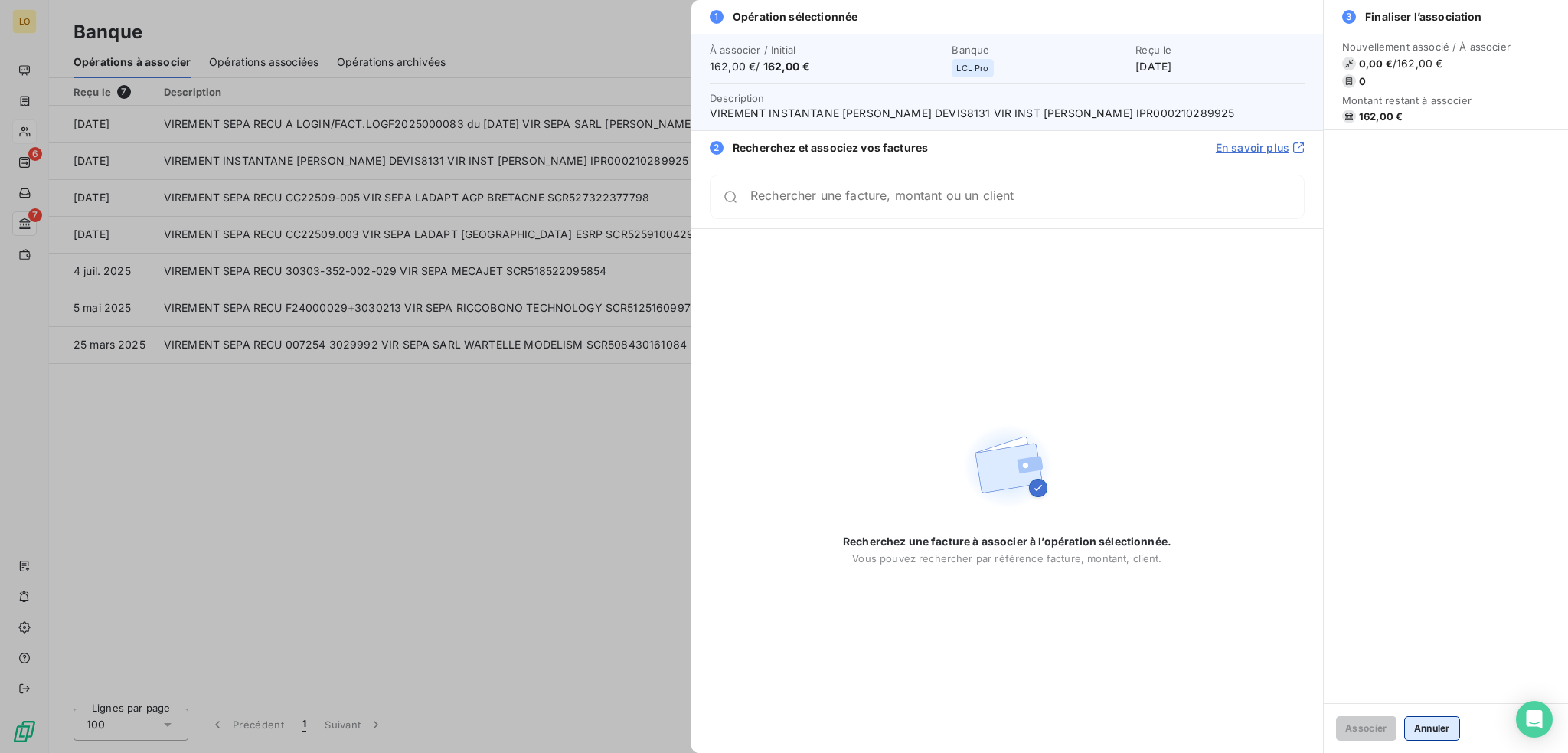
click at [1430, 730] on button "Annuler" at bounding box center [1431, 728] width 56 height 25
